Goal: Check status

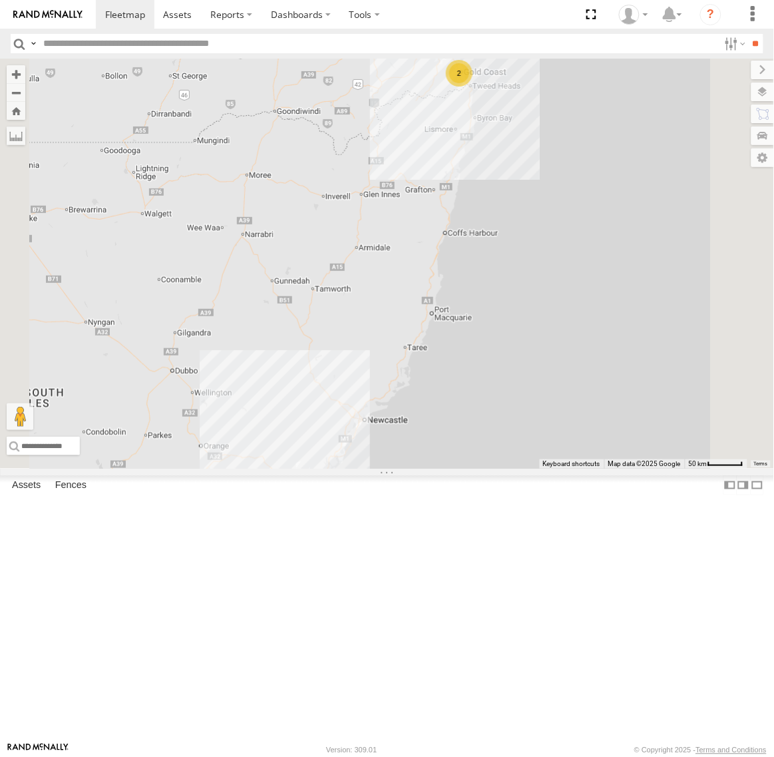
click at [0, 0] on div "[PERSON_NAME] - Yellow [GEOGRAPHIC_DATA]" at bounding box center [0, 0] width 0 height 0
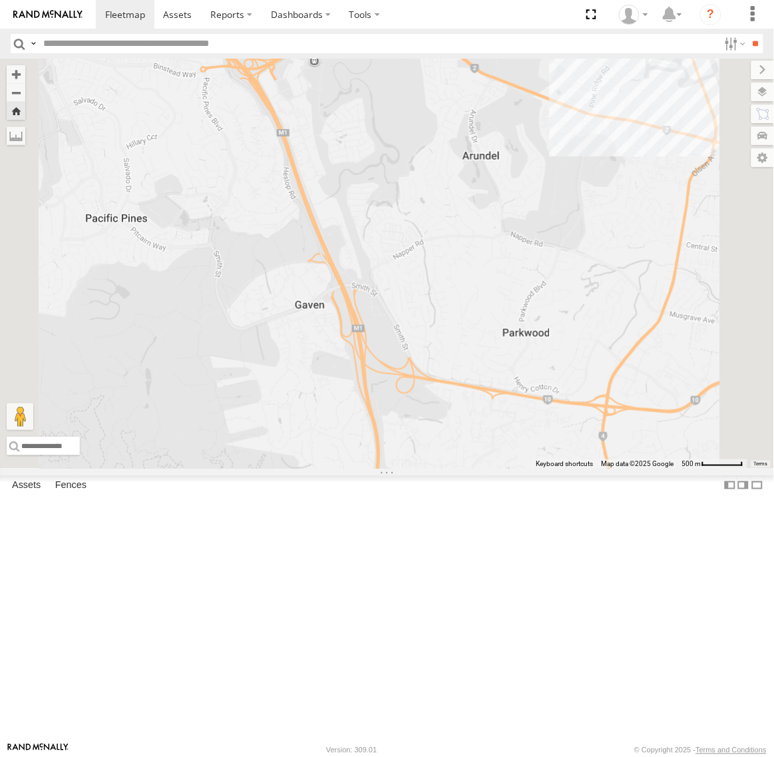
click at [0, 0] on div "[PERSON_NAME] - Yellow [GEOGRAPHIC_DATA]" at bounding box center [0, 0] width 0 height 0
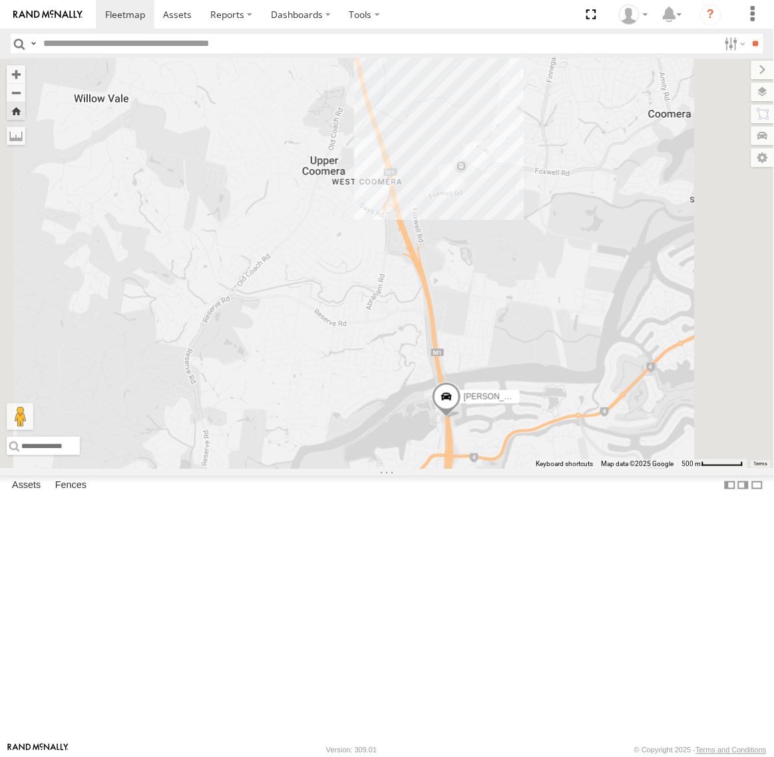
drag, startPoint x: 592, startPoint y: 218, endPoint x: 642, endPoint y: 473, distance: 259.8
click at [642, 469] on div "[PERSON_NAME] - Yellow" at bounding box center [387, 264] width 774 height 410
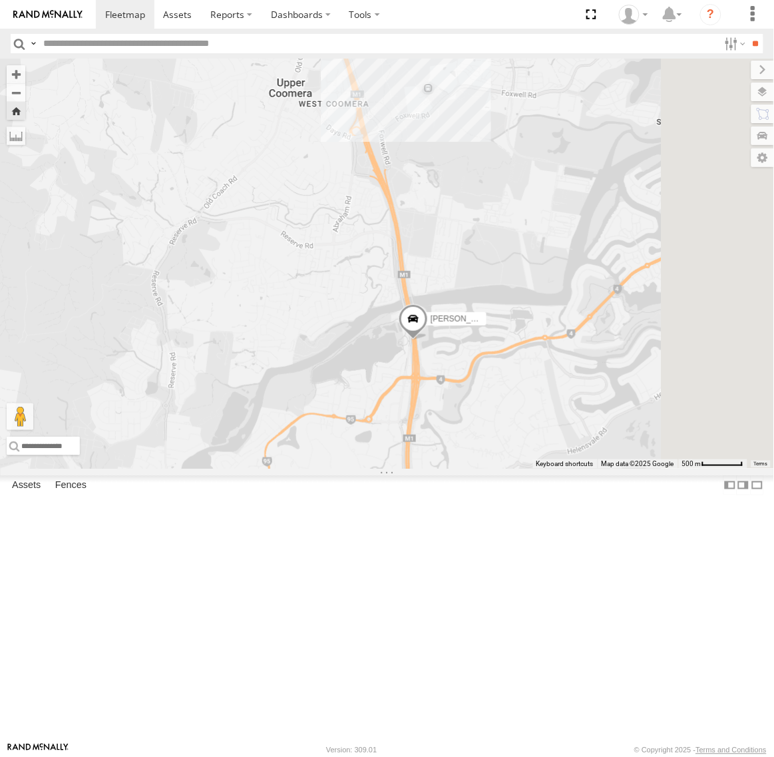
drag, startPoint x: 653, startPoint y: 473, endPoint x: 614, endPoint y: 383, distance: 98.4
click at [614, 383] on div "[PERSON_NAME] - Yellow" at bounding box center [387, 264] width 774 height 410
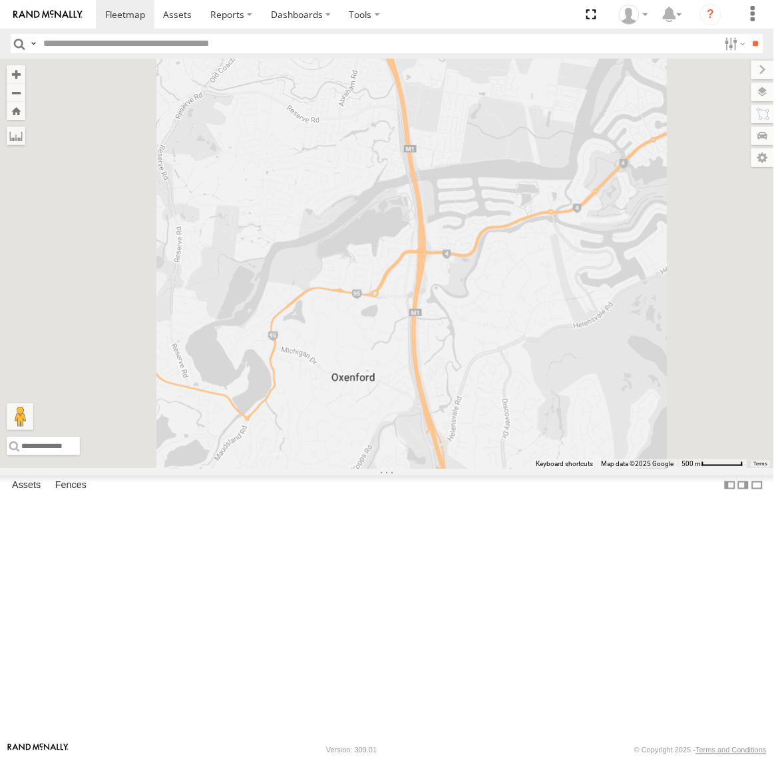
click at [0, 0] on div "[PERSON_NAME] - Yellow" at bounding box center [0, 0] width 0 height 0
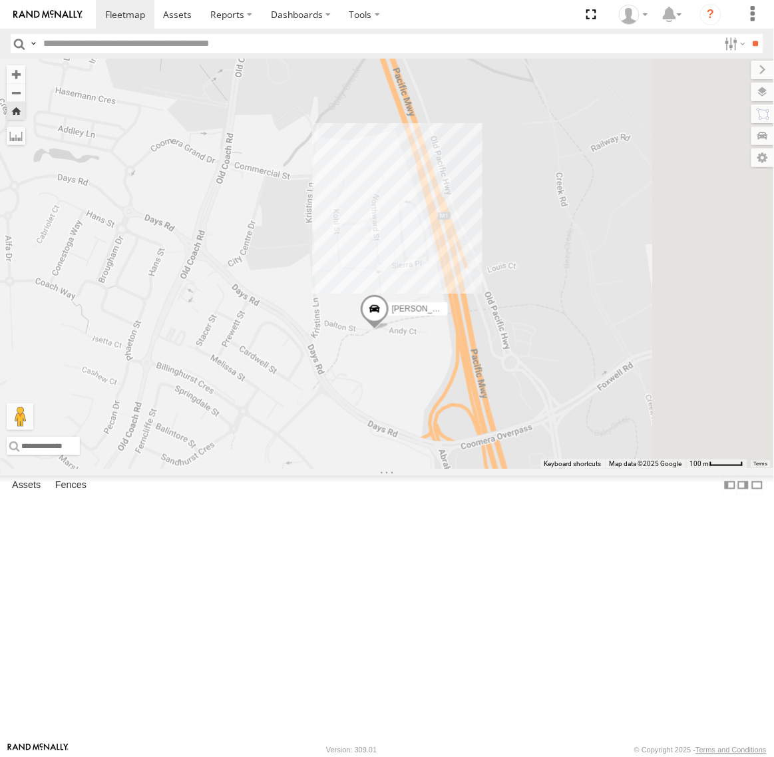
drag, startPoint x: 590, startPoint y: 481, endPoint x: 516, endPoint y: 496, distance: 75.5
click at [516, 469] on div "[PERSON_NAME] - Yellow" at bounding box center [387, 264] width 774 height 410
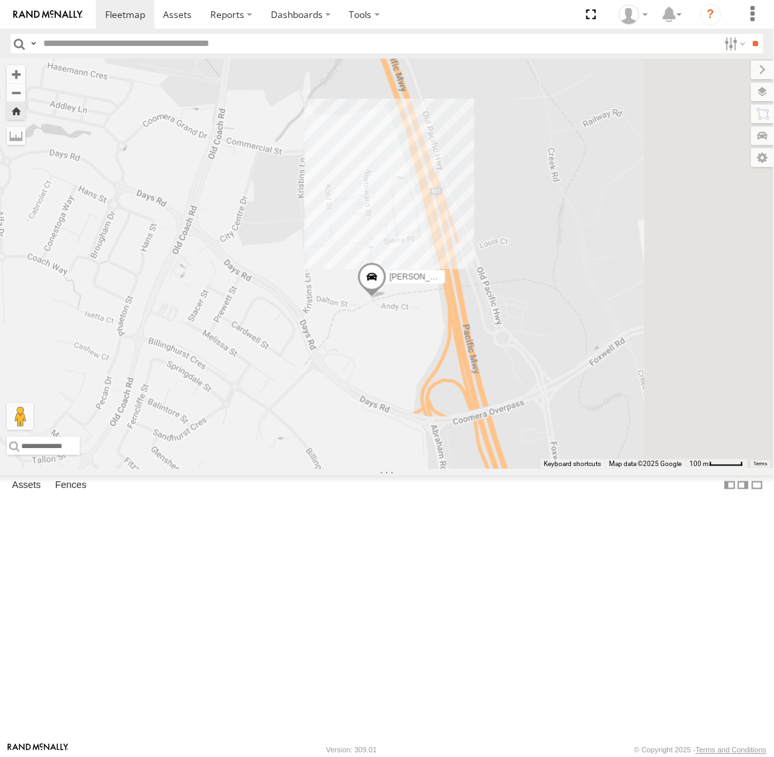
drag, startPoint x: 536, startPoint y: 506, endPoint x: 528, endPoint y: 480, distance: 27.2
click at [528, 469] on div "[PERSON_NAME] - Yellow" at bounding box center [387, 264] width 774 height 410
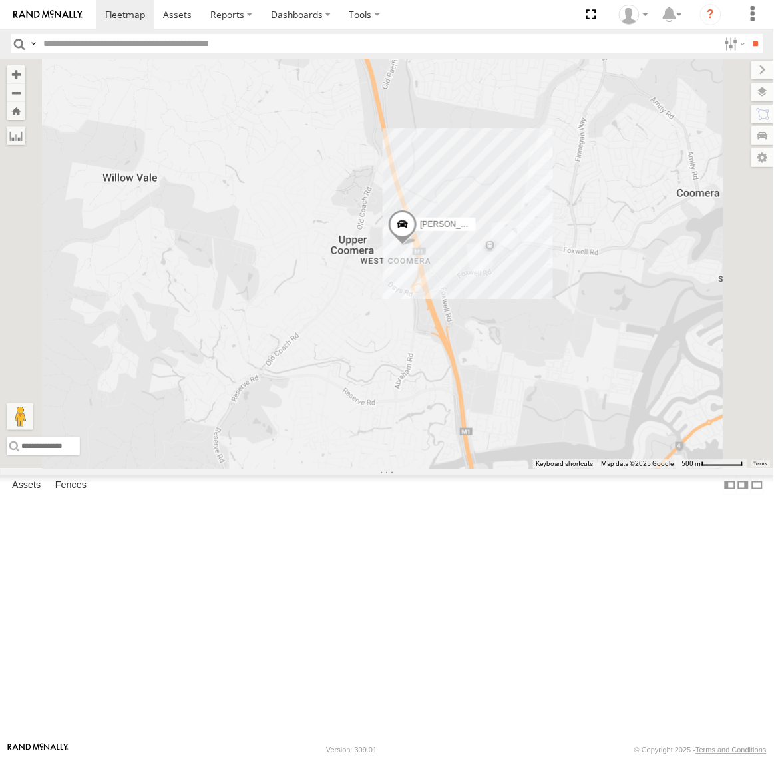
click at [0, 0] on div "Squeak - Dark Green" at bounding box center [0, 0] width 0 height 0
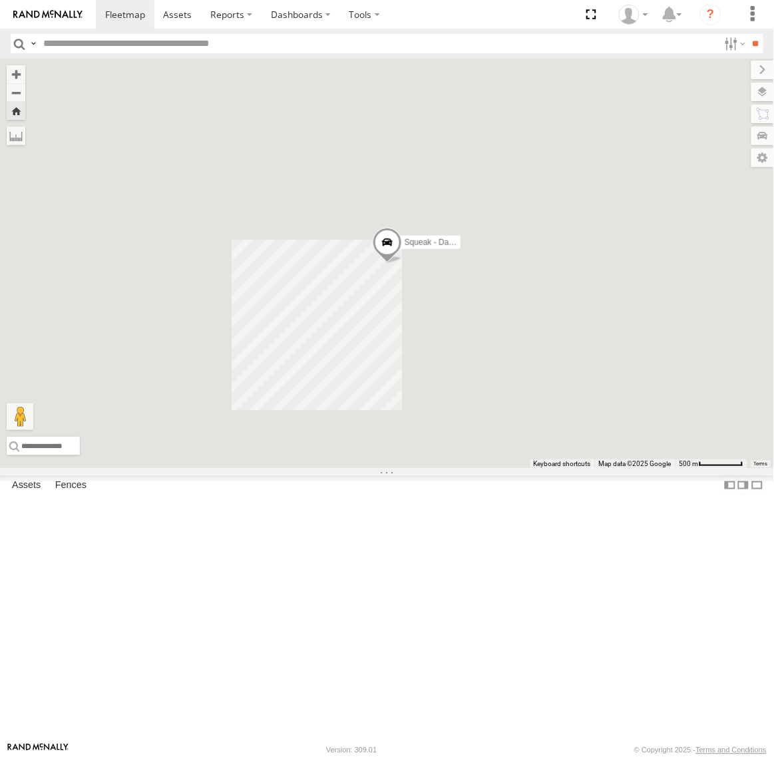
click at [0, 0] on div "Spare QLD - Dark Green" at bounding box center [0, 0] width 0 height 0
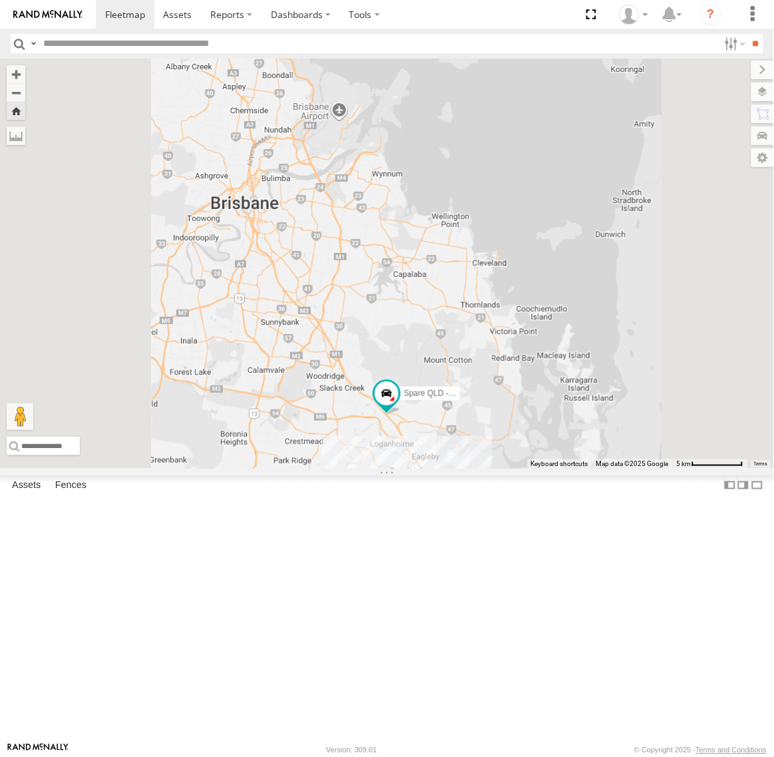
click at [0, 0] on div "Passenger Vehicles" at bounding box center [0, 0] width 0 height 0
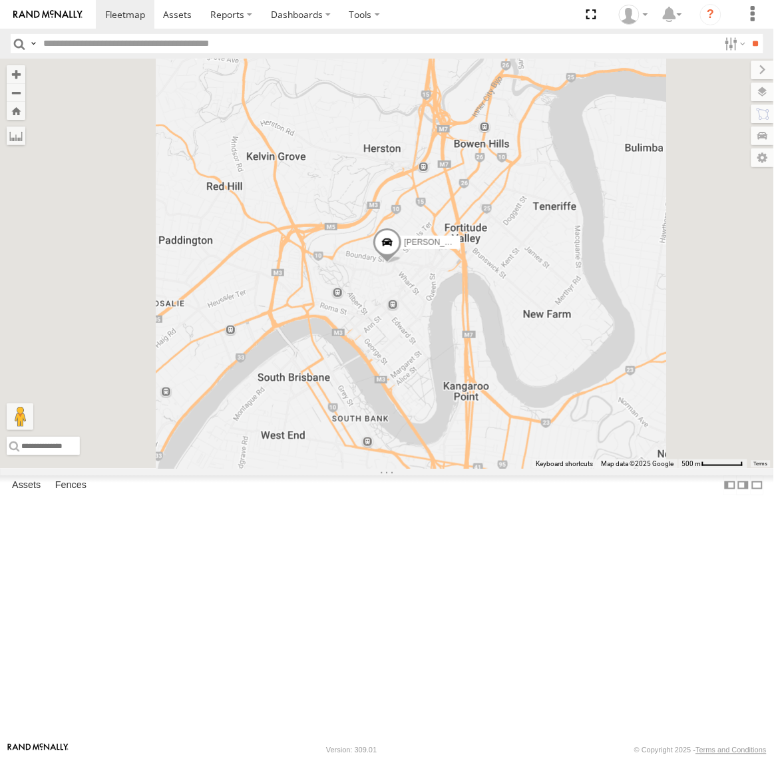
click at [0, 0] on div "Squeak - Dark Green Sydney Squeaky Home Yuma Energy -33.87297 151.03814 Video F…" at bounding box center [0, 0] width 0 height 0
